Goal: Information Seeking & Learning: Learn about a topic

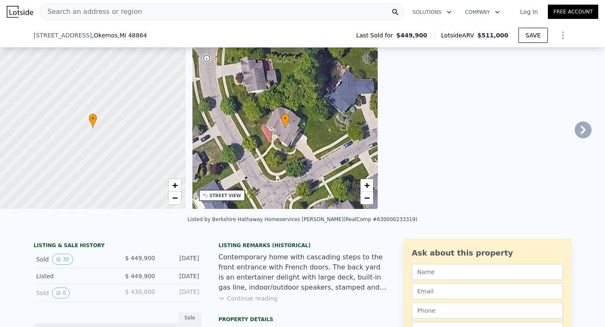
scroll to position [87, 0]
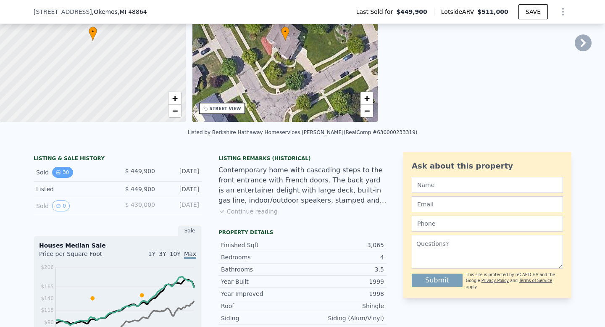
click at [60, 170] on icon "View historical data" at bounding box center [58, 172] width 5 height 5
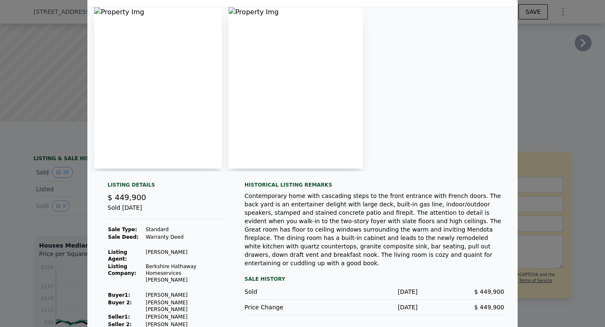
scroll to position [0, 0]
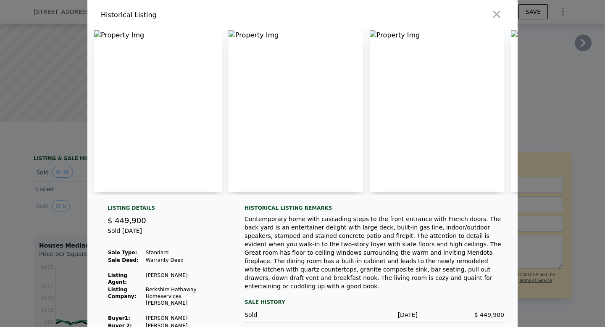
click at [373, 34] on img at bounding box center [437, 110] width 134 height 161
click at [486, 13] on div at bounding box center [412, 15] width 212 height 30
click at [495, 13] on icon "button" at bounding box center [496, 14] width 7 height 7
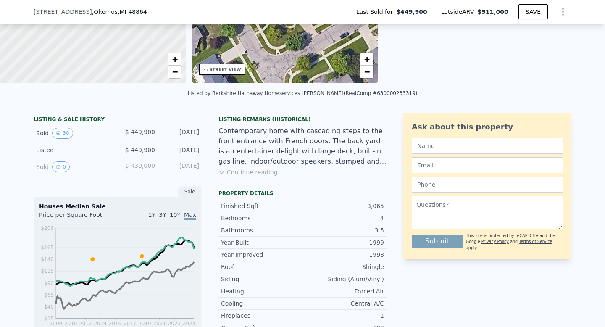
scroll to position [126, 0]
click at [58, 165] on icon "View historical data" at bounding box center [58, 166] width 5 height 5
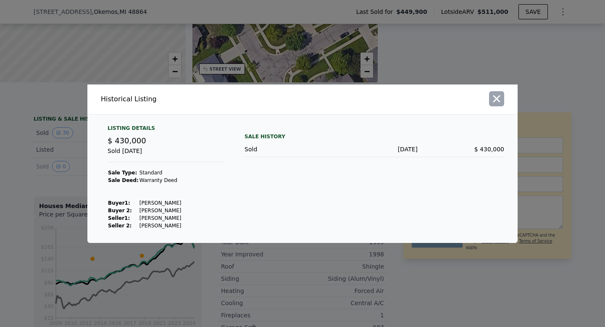
click at [499, 100] on icon "button" at bounding box center [496, 98] width 7 height 7
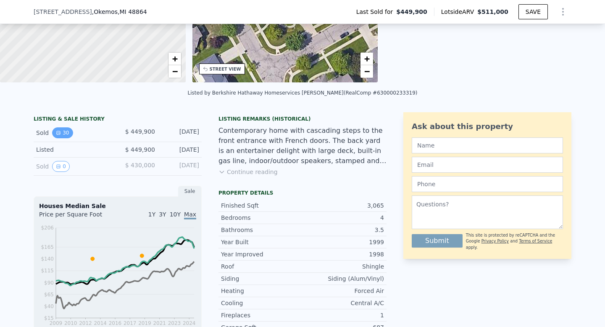
click at [70, 130] on button "30" at bounding box center [62, 132] width 21 height 11
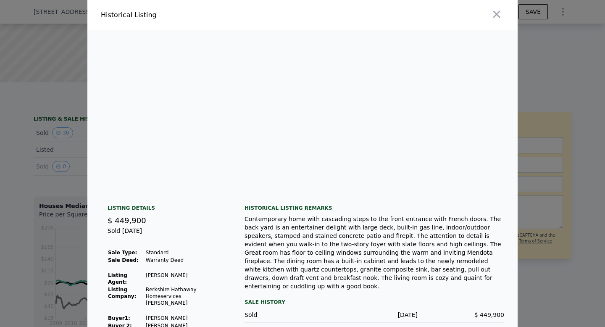
scroll to position [0, 3799]
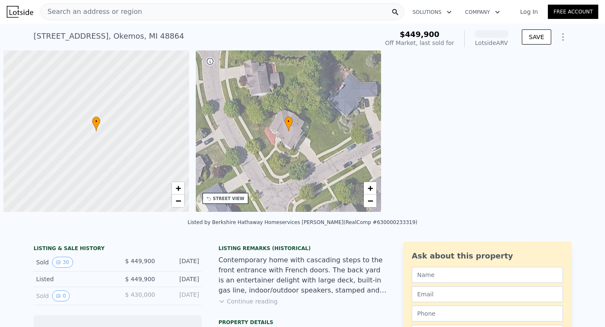
scroll to position [0, 3]
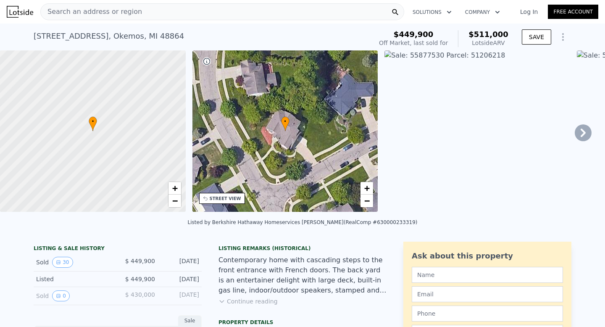
click at [580, 134] on icon at bounding box center [583, 132] width 17 height 17
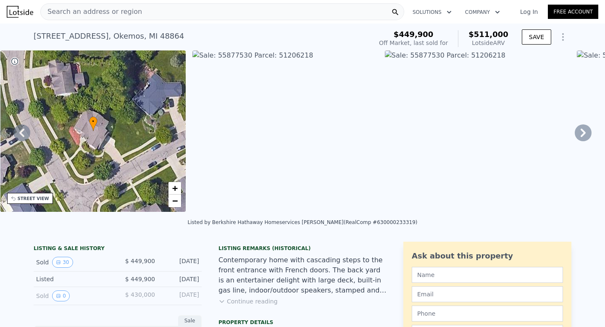
click at [581, 134] on icon at bounding box center [583, 133] width 5 height 8
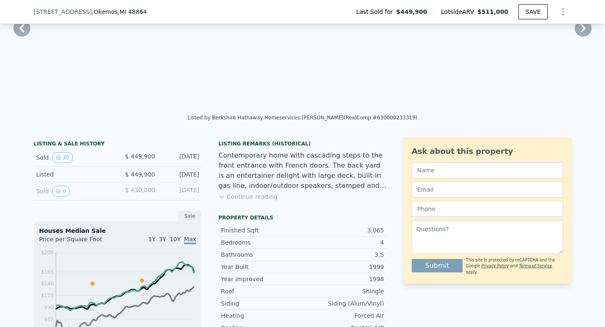
scroll to position [104, 0]
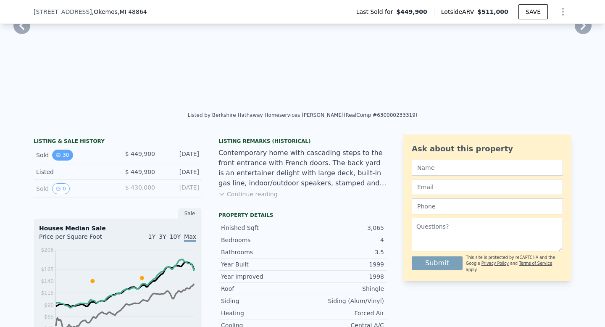
click at [66, 154] on button "30" at bounding box center [62, 155] width 21 height 11
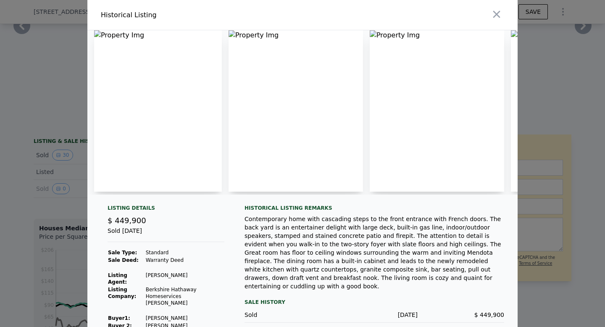
click at [97, 32] on img at bounding box center [158, 110] width 128 height 161
click at [114, 35] on img at bounding box center [158, 110] width 128 height 161
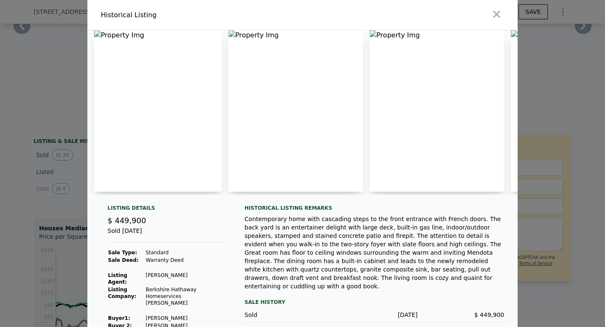
click at [114, 35] on img at bounding box center [158, 110] width 128 height 161
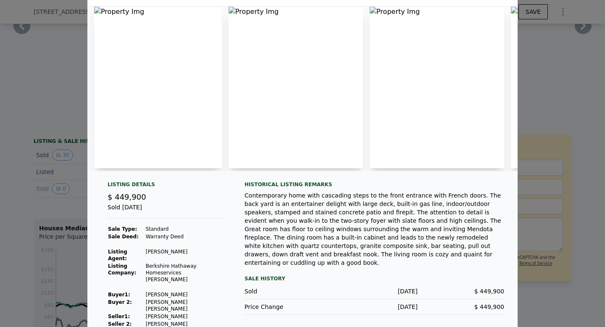
scroll to position [0, 0]
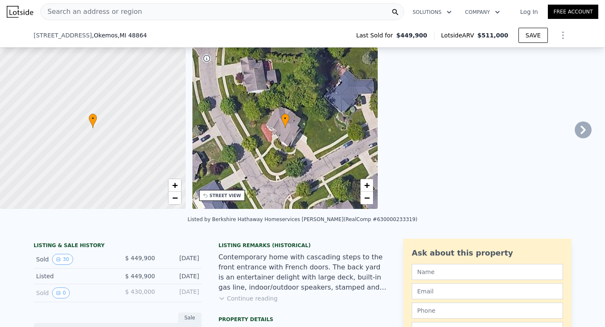
scroll to position [156, 0]
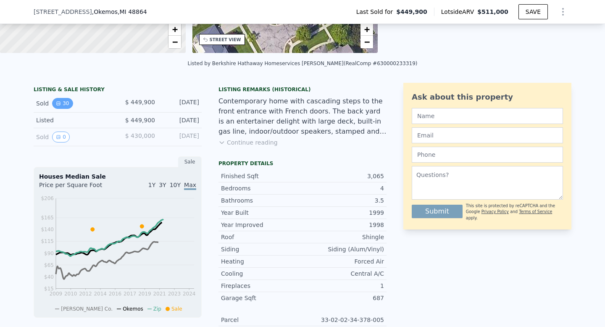
click at [65, 103] on button "30" at bounding box center [62, 103] width 21 height 11
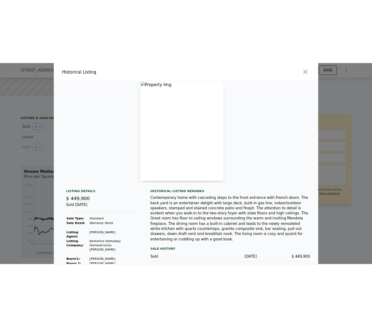
scroll to position [24, 0]
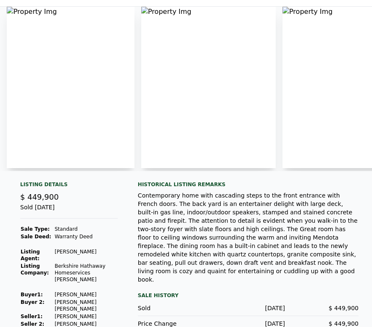
click at [307, 44] on img at bounding box center [349, 87] width 134 height 161
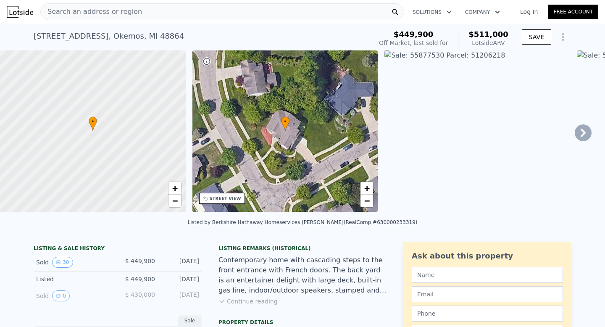
click at [588, 131] on icon at bounding box center [583, 132] width 17 height 17
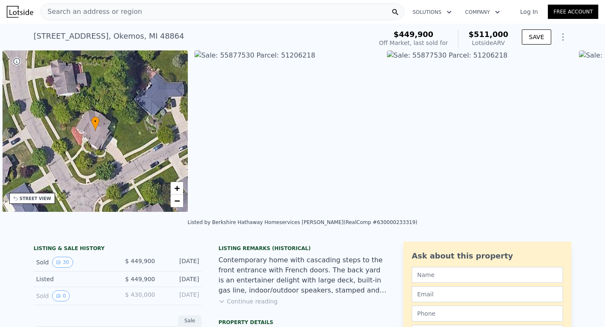
scroll to position [0, 195]
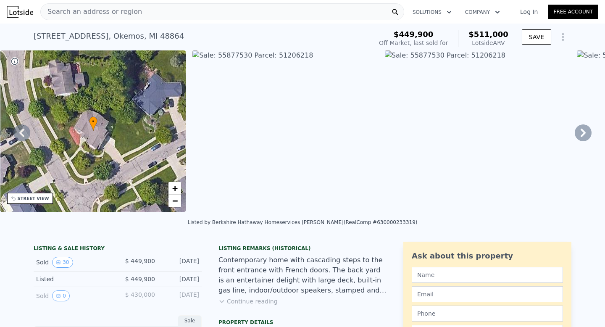
click at [581, 134] on icon at bounding box center [583, 132] width 17 height 17
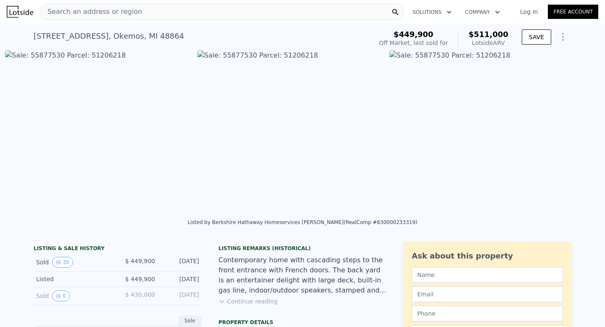
scroll to position [0, 385]
click at [445, 52] on img at bounding box center [481, 130] width 186 height 161
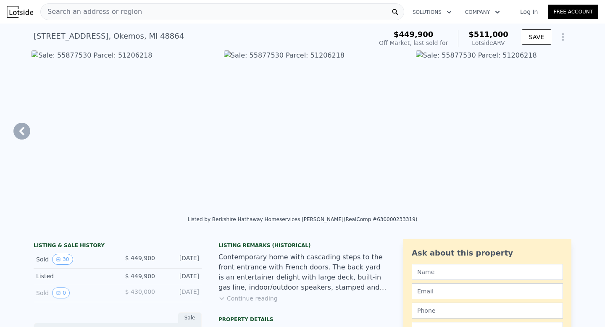
click at [441, 84] on img at bounding box center [509, 130] width 186 height 161
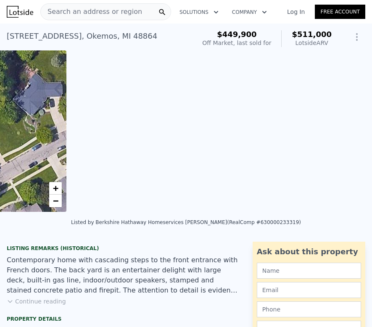
scroll to position [0, 385]
